Goal: Task Accomplishment & Management: Manage account settings

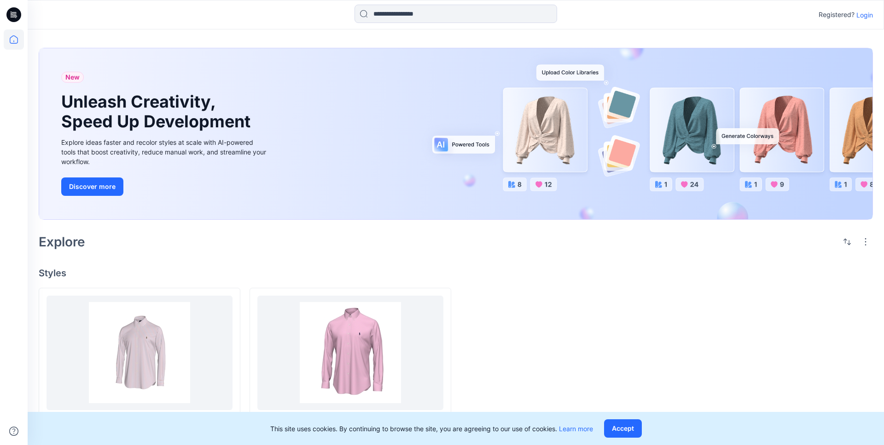
click at [862, 18] on p "Login" at bounding box center [864, 15] width 17 height 10
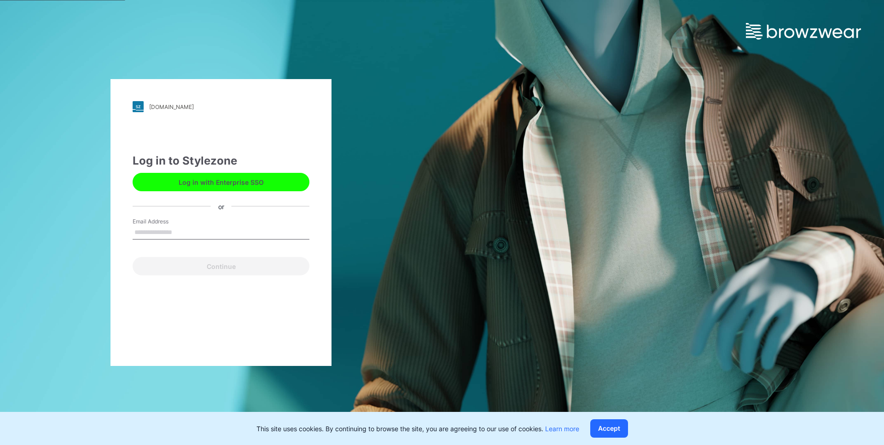
click at [789, 149] on div "ralphlauren.stylezone.com Loading... Log in to Stylezone Log in with Enterprise…" at bounding box center [442, 222] width 884 height 445
